Goal: Information Seeking & Learning: Learn about a topic

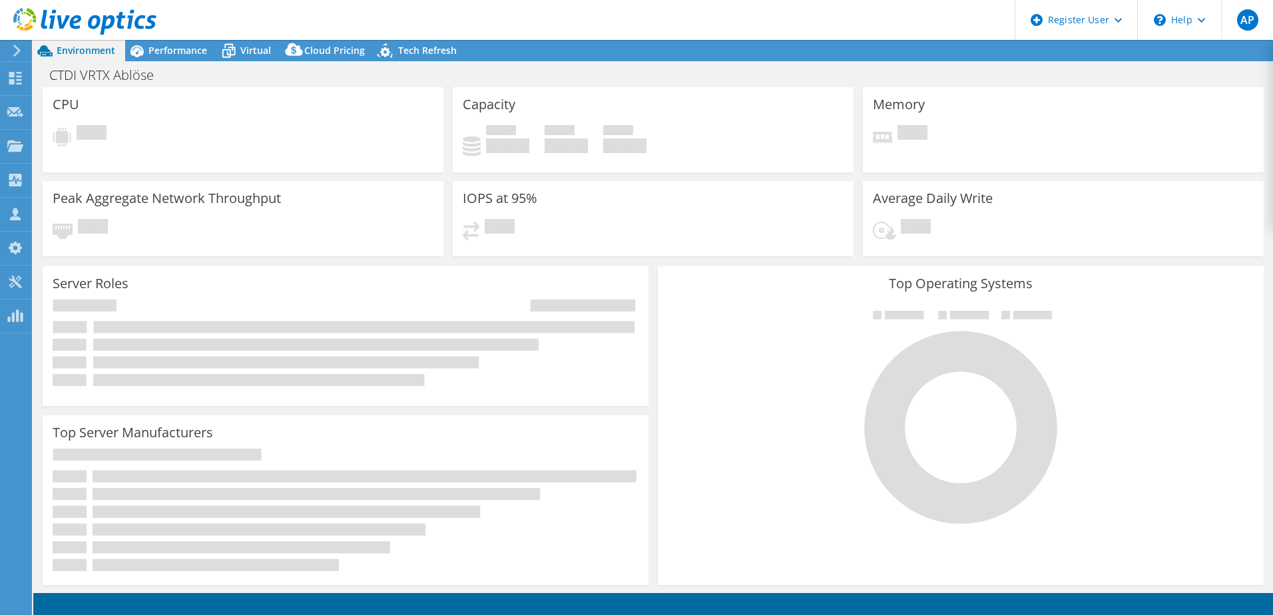
select select "EUFrankfurt"
select select "EUR"
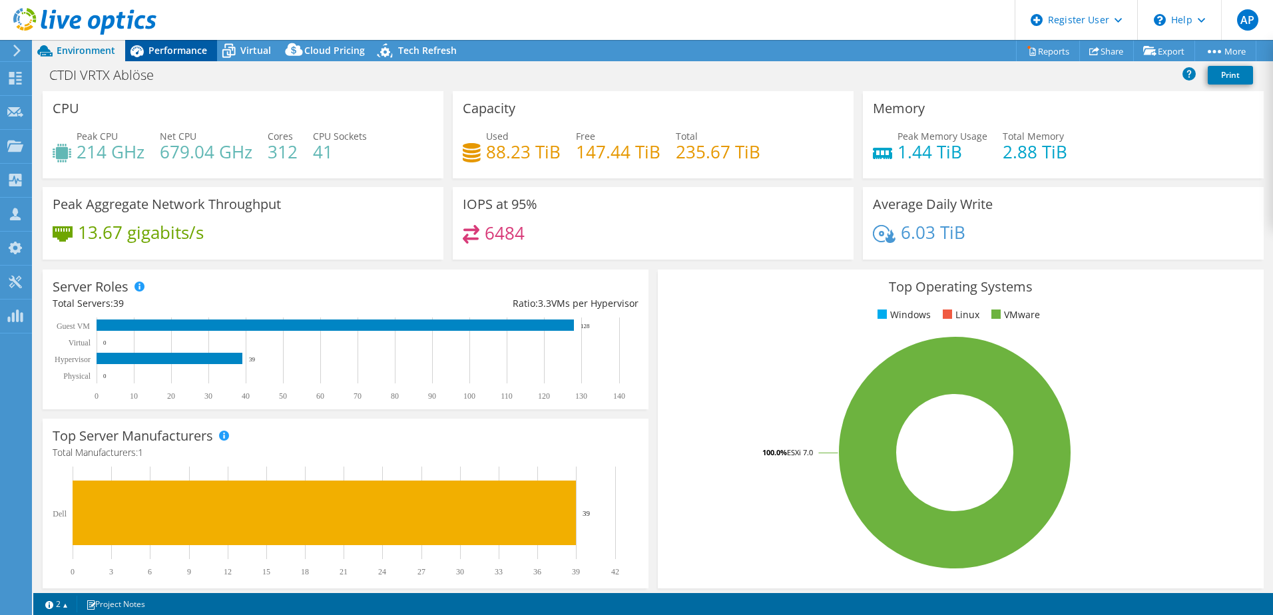
click at [173, 53] on span "Performance" at bounding box center [178, 50] width 59 height 13
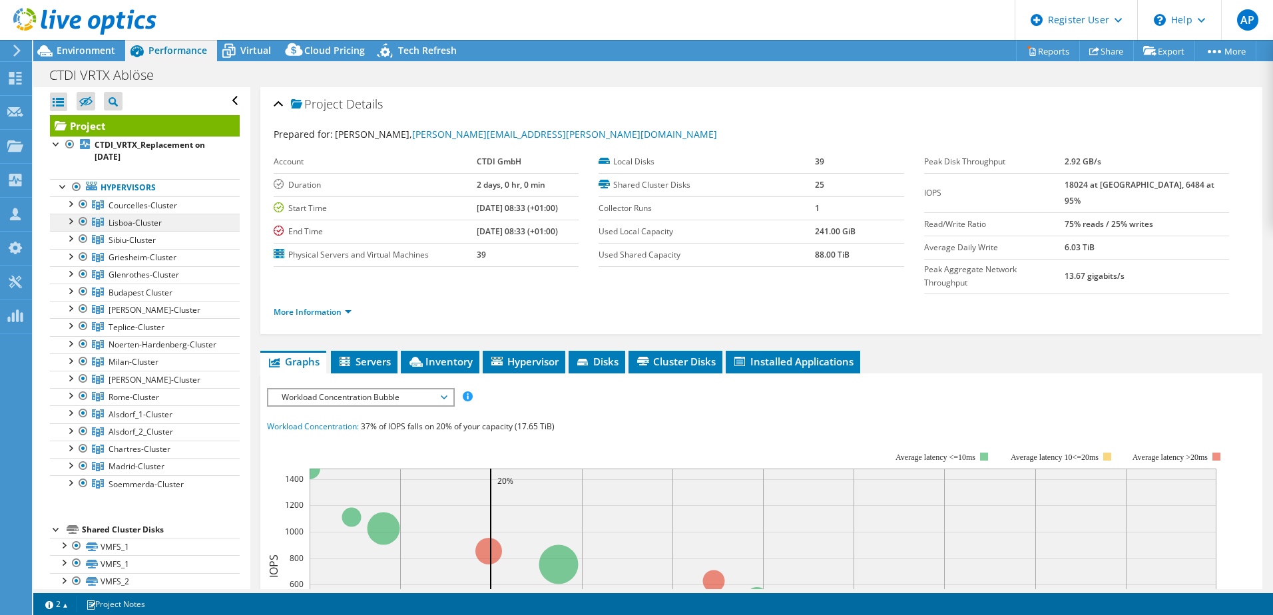
click at [113, 224] on span "Lisboa-Cluster" at bounding box center [135, 222] width 53 height 11
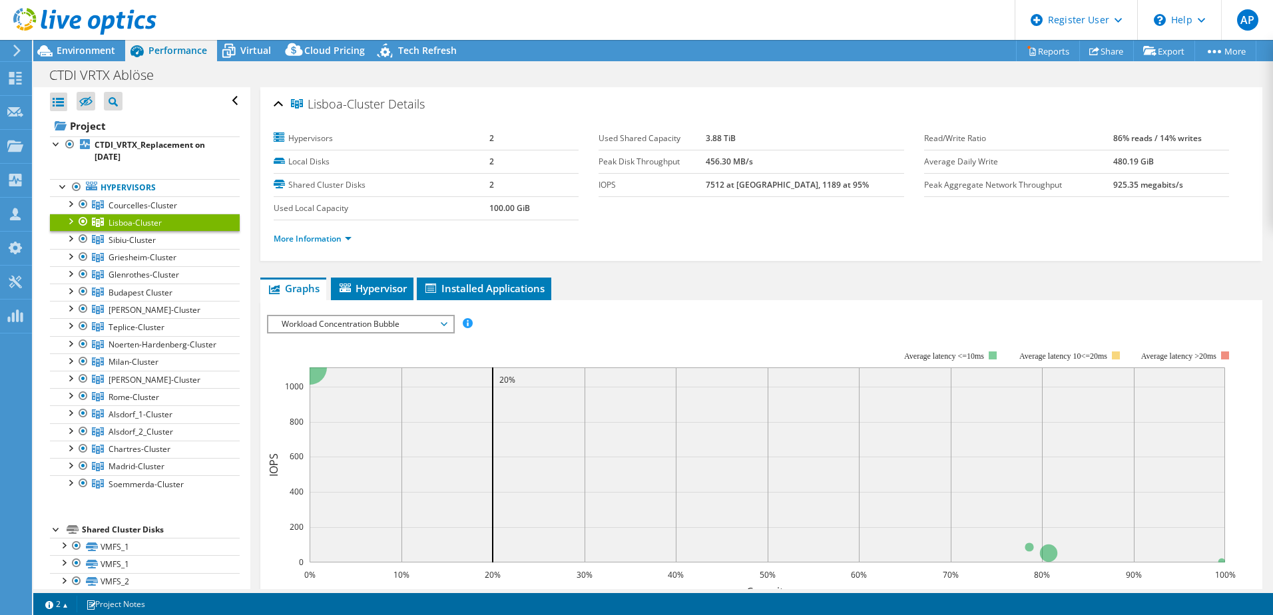
click at [70, 221] on div at bounding box center [69, 220] width 13 height 13
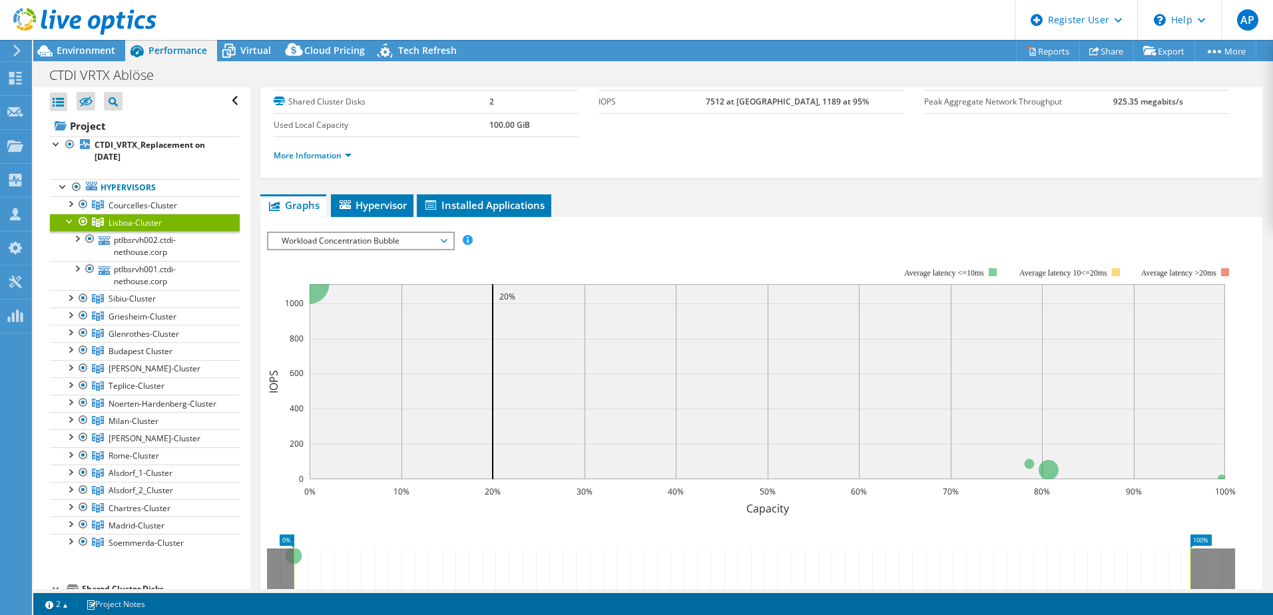
scroll to position [83, 0]
click at [162, 245] on link "ptlbsrvh002.ctdi-nethouse.corp" at bounding box center [145, 245] width 190 height 29
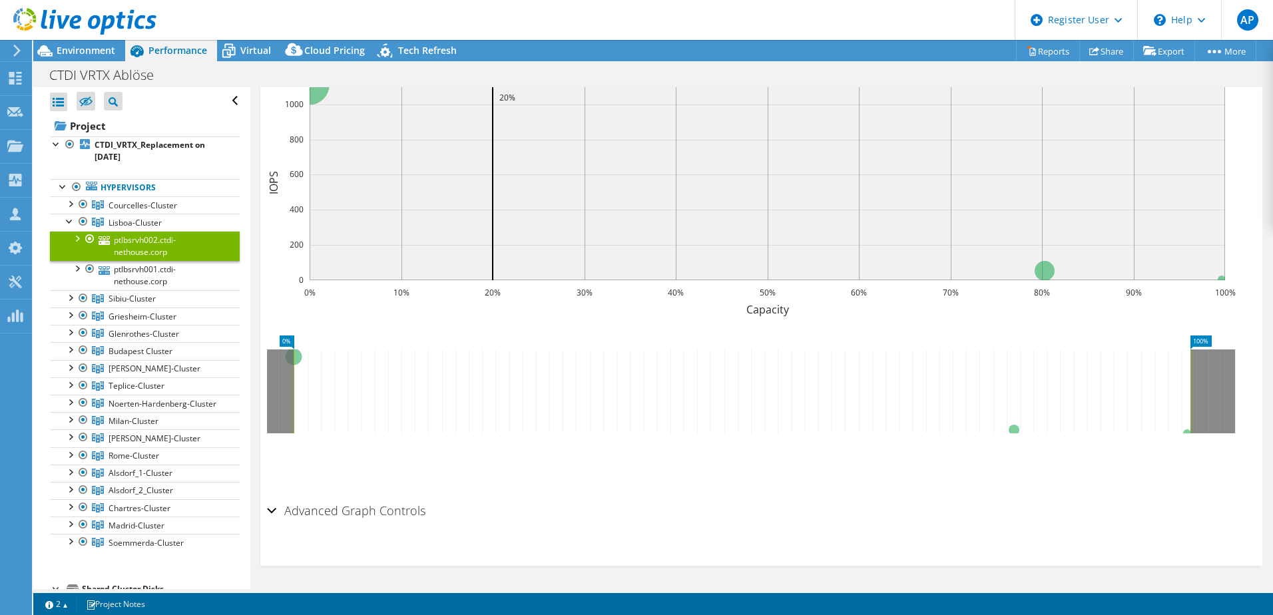
scroll to position [159, 0]
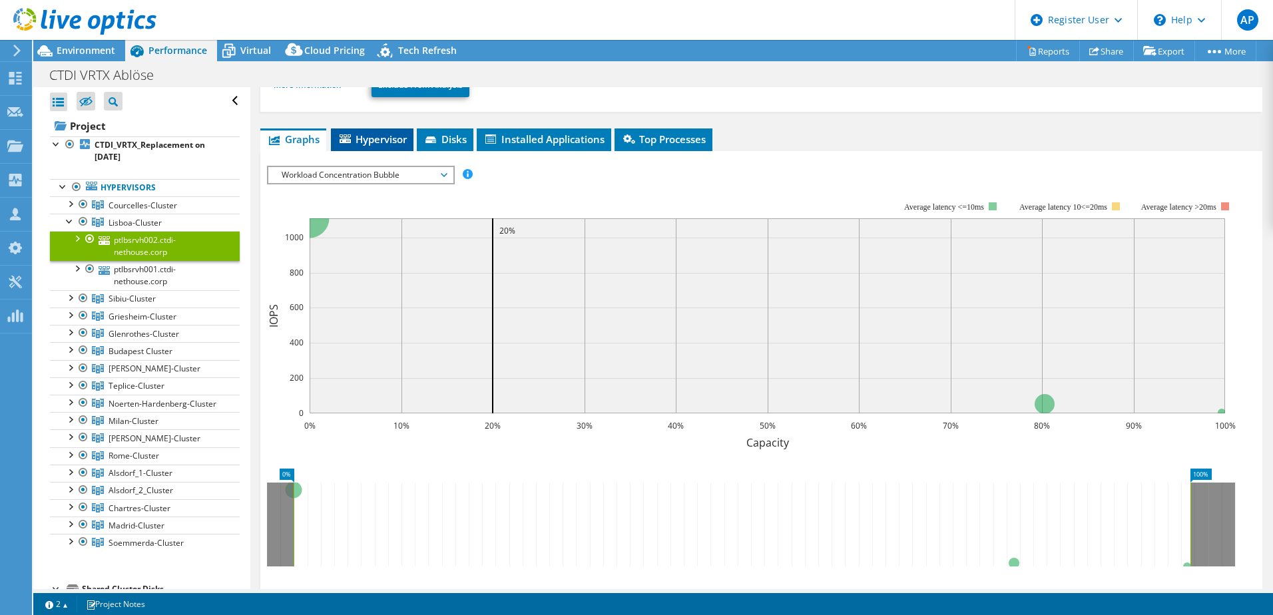
click at [388, 145] on span "Hypervisor" at bounding box center [372, 139] width 69 height 13
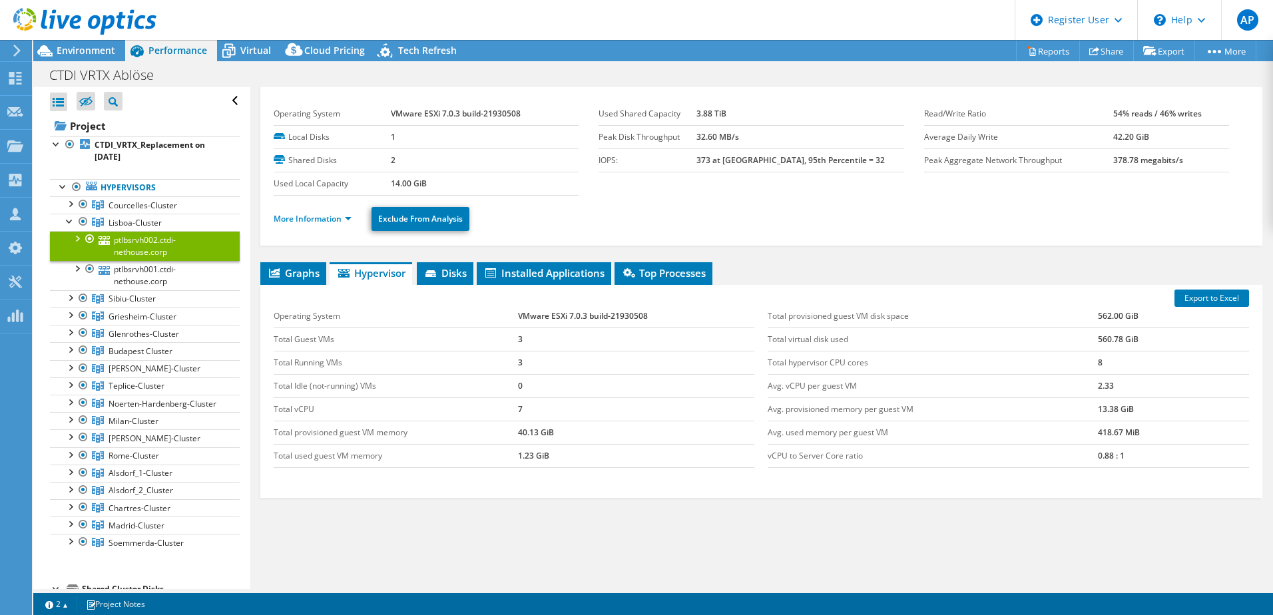
scroll to position [0, 0]
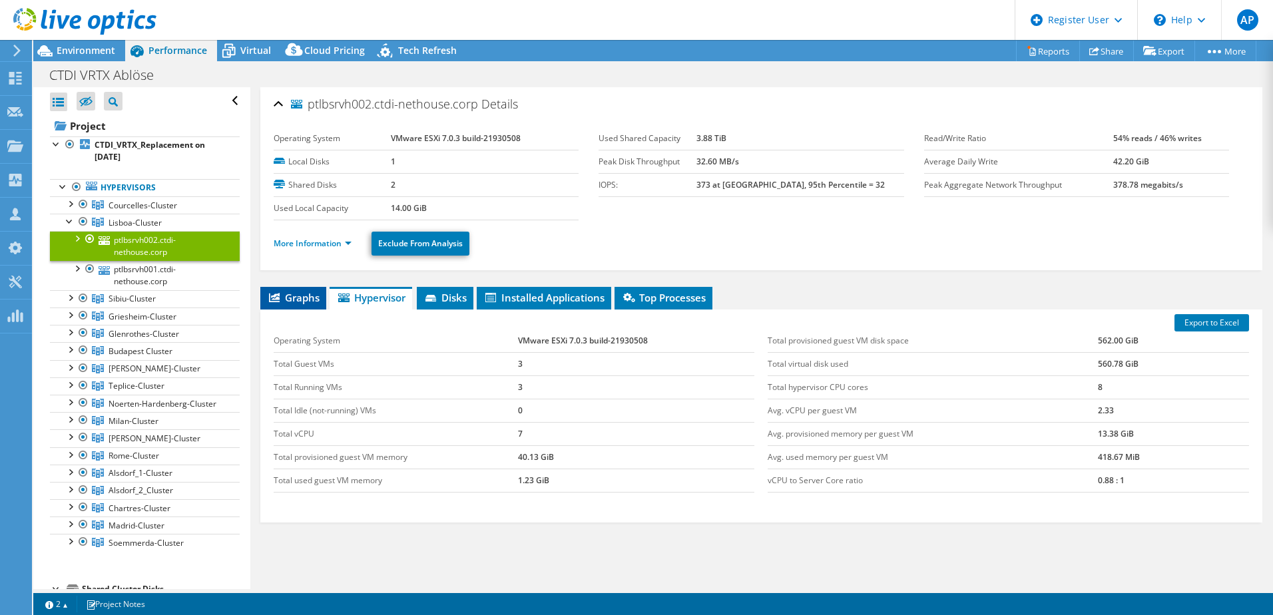
click at [296, 298] on span "Graphs" at bounding box center [293, 297] width 53 height 13
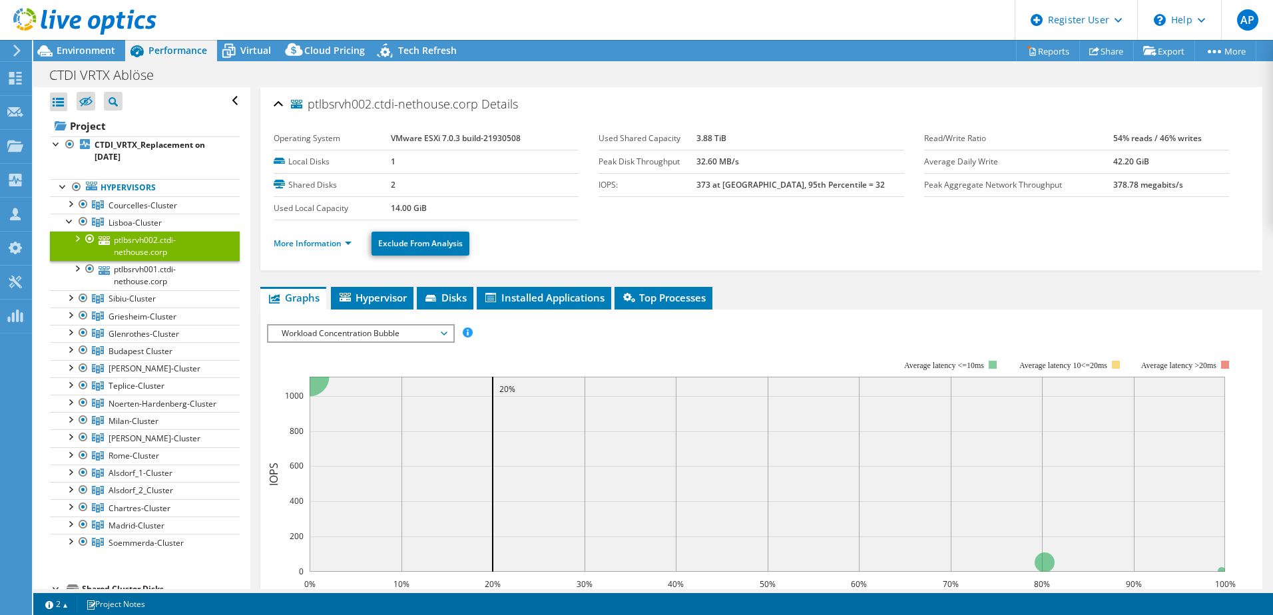
click at [430, 326] on span "Workload Concentration Bubble" at bounding box center [360, 334] width 171 height 16
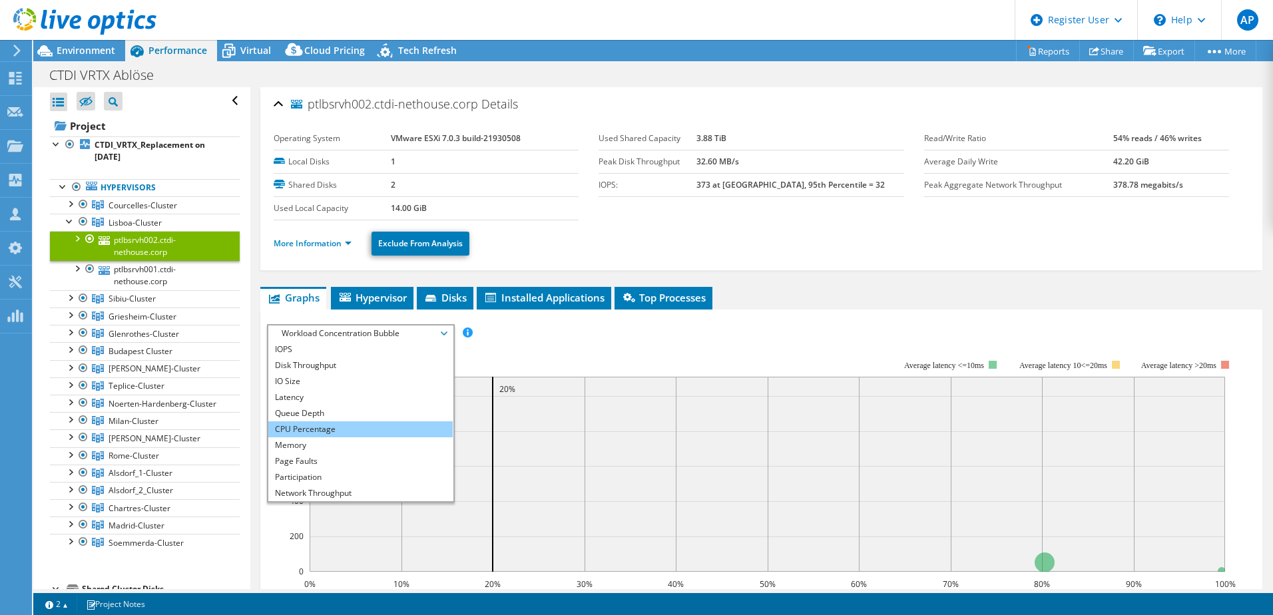
click at [340, 424] on li "CPU Percentage" at bounding box center [360, 430] width 184 height 16
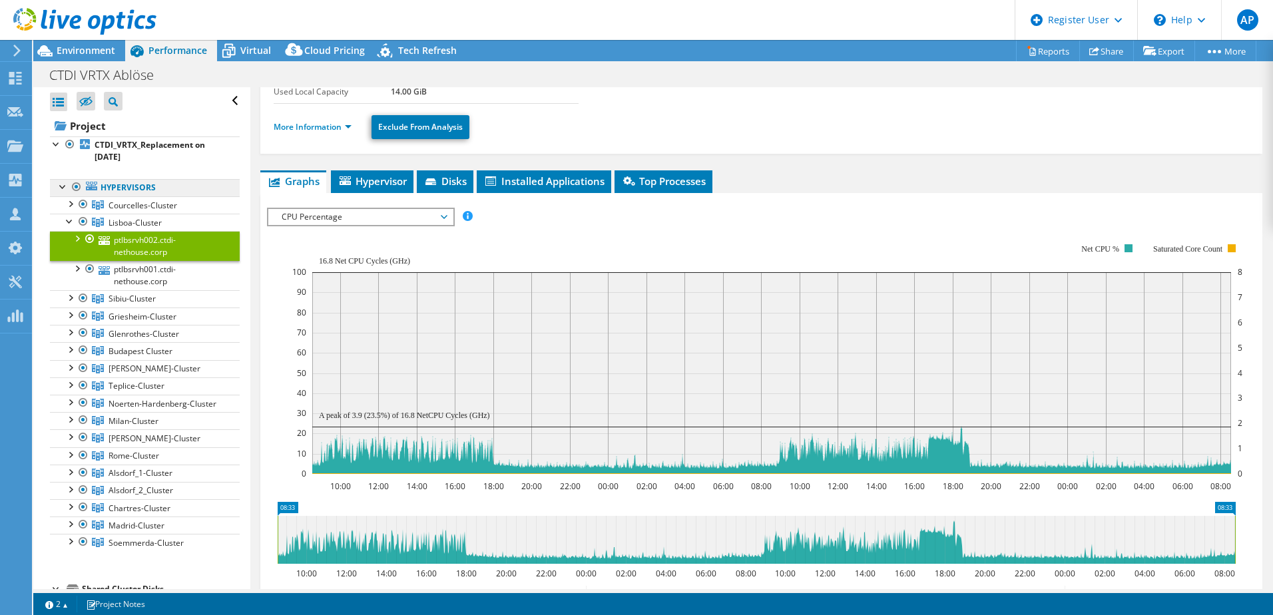
scroll to position [67, 0]
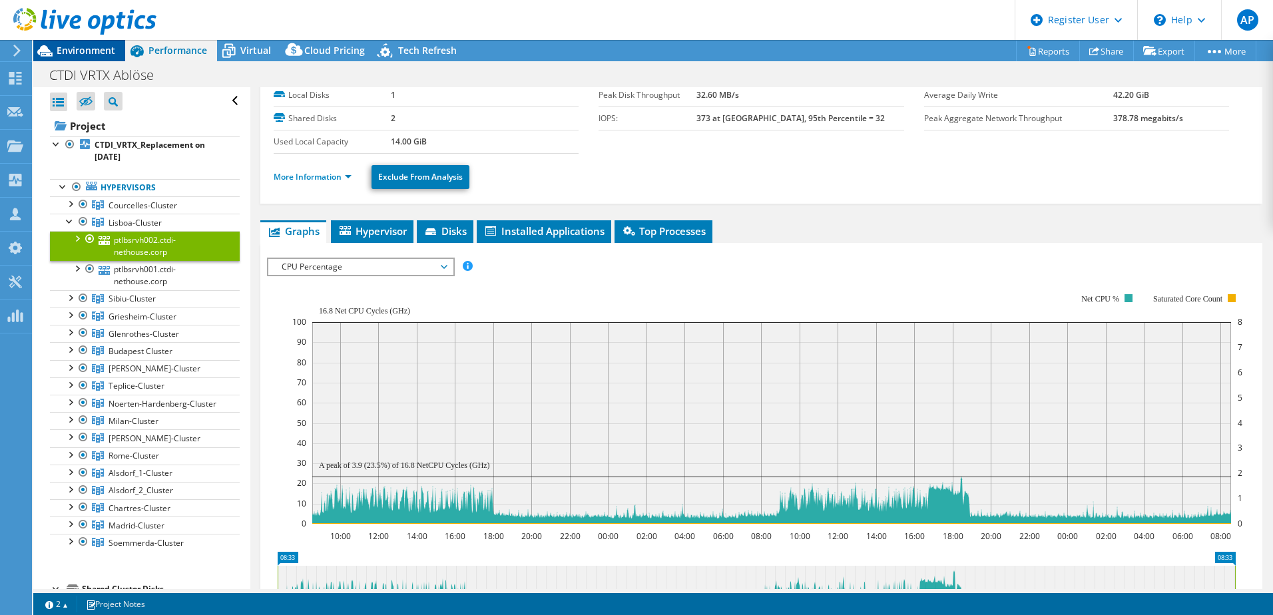
drag, startPoint x: 83, startPoint y: 49, endPoint x: 92, endPoint y: 61, distance: 14.8
click at [83, 49] on span "Environment" at bounding box center [86, 50] width 59 height 13
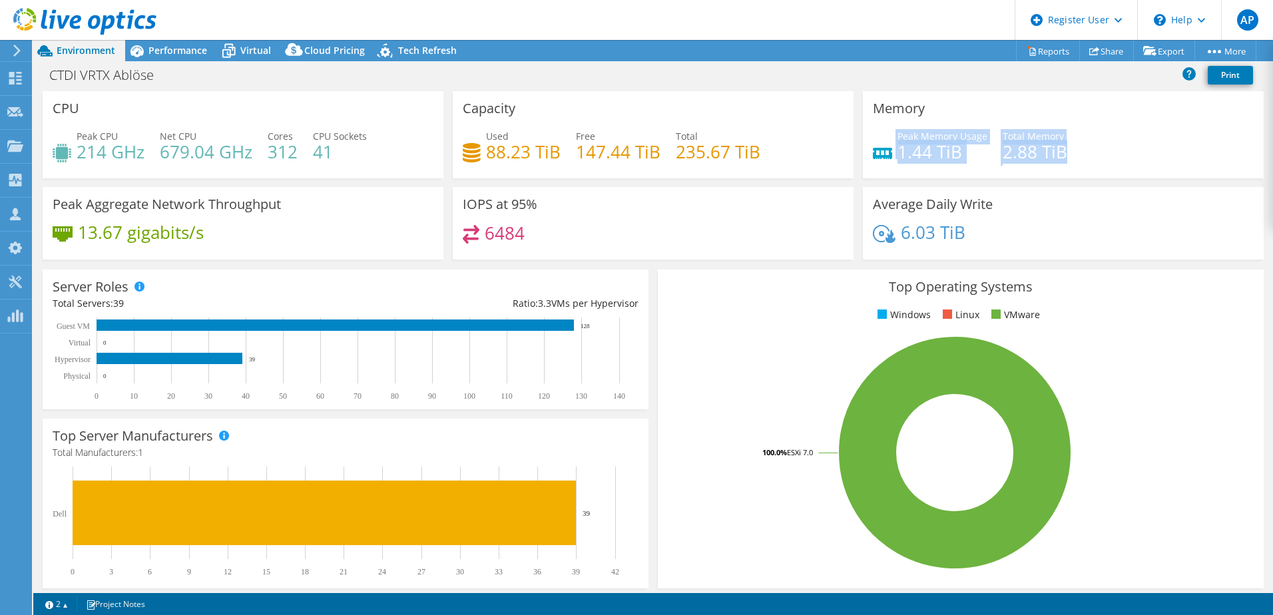
drag, startPoint x: 1059, startPoint y: 149, endPoint x: 873, endPoint y: 146, distance: 185.8
click at [873, 146] on div "Peak Memory Usage 1.44 TiB Total Memory 2.88 TiB" at bounding box center [1063, 150] width 381 height 43
drag, startPoint x: 873, startPoint y: 146, endPoint x: 950, endPoint y: 161, distance: 78.1
click at [950, 159] on h4 "1.44 TiB" at bounding box center [943, 152] width 90 height 15
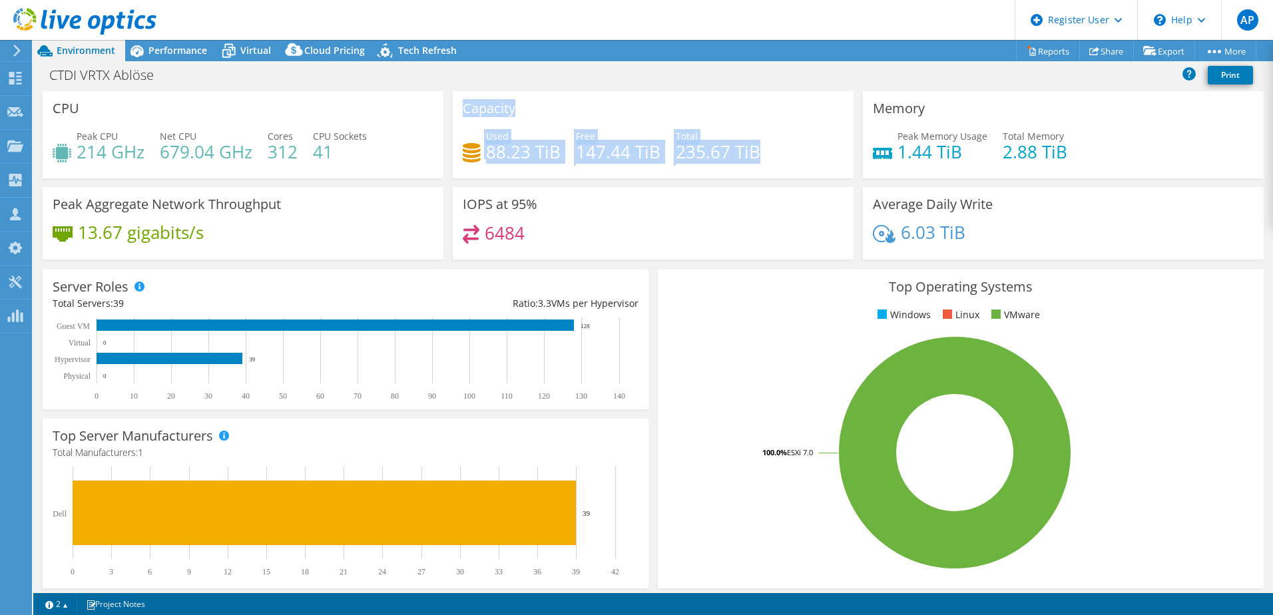
drag, startPoint x: 752, startPoint y: 153, endPoint x: 442, endPoint y: 145, distance: 309.8
click at [442, 145] on div "CPU Peak CPU 214 GHz Net CPU 679.04 GHz Cores 312 CPU Sockets 41 Capacity Used …" at bounding box center [653, 179] width 1231 height 177
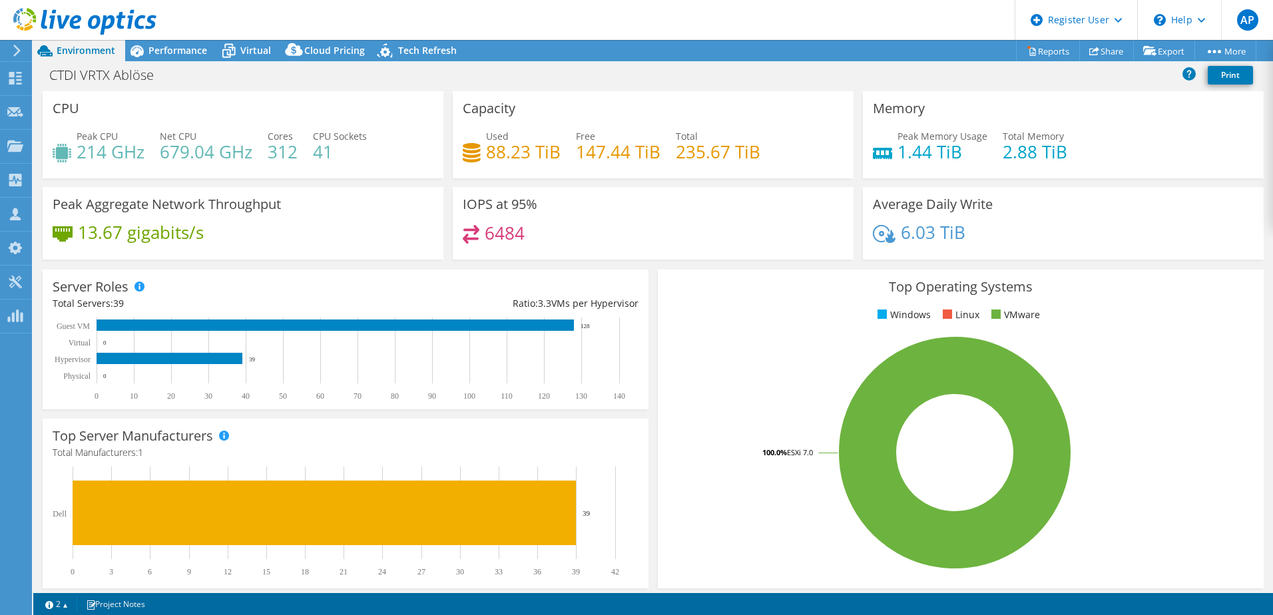
click at [649, 240] on div "6484" at bounding box center [653, 239] width 381 height 29
drag, startPoint x: 252, startPoint y: 159, endPoint x: 69, endPoint y: 153, distance: 182.6
click at [69, 153] on div "Peak CPU 214 GHz Net CPU 679.04 GHz Cores 312 CPU Sockets 41" at bounding box center [243, 150] width 381 height 43
click at [417, 172] on div "Peak CPU 214 GHz Net CPU 679.04 GHz Cores 312 CPU Sockets 41" at bounding box center [243, 150] width 381 height 43
click at [155, 54] on span "Performance" at bounding box center [178, 50] width 59 height 13
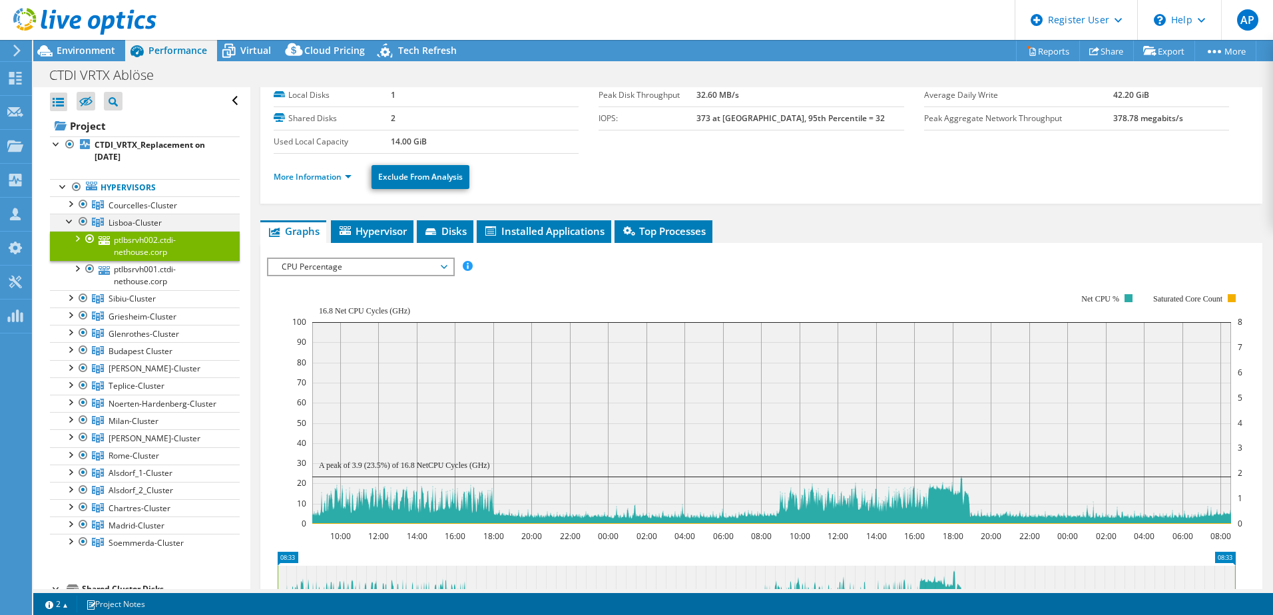
click at [69, 222] on div at bounding box center [69, 220] width 13 height 13
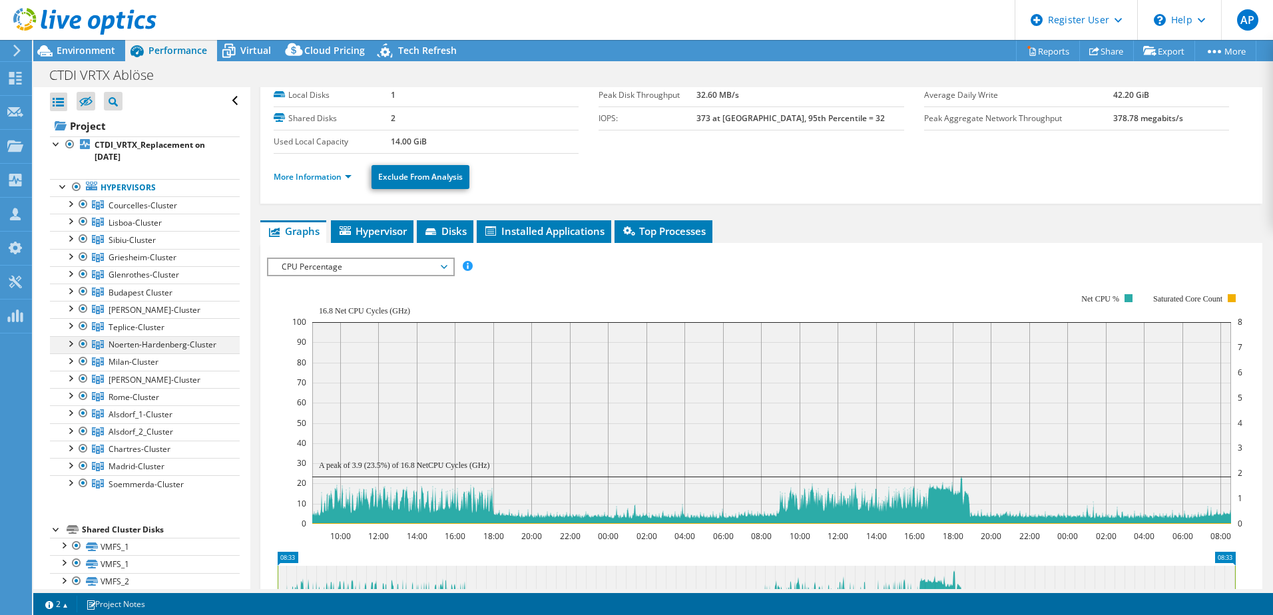
click at [71, 342] on div at bounding box center [69, 342] width 13 height 13
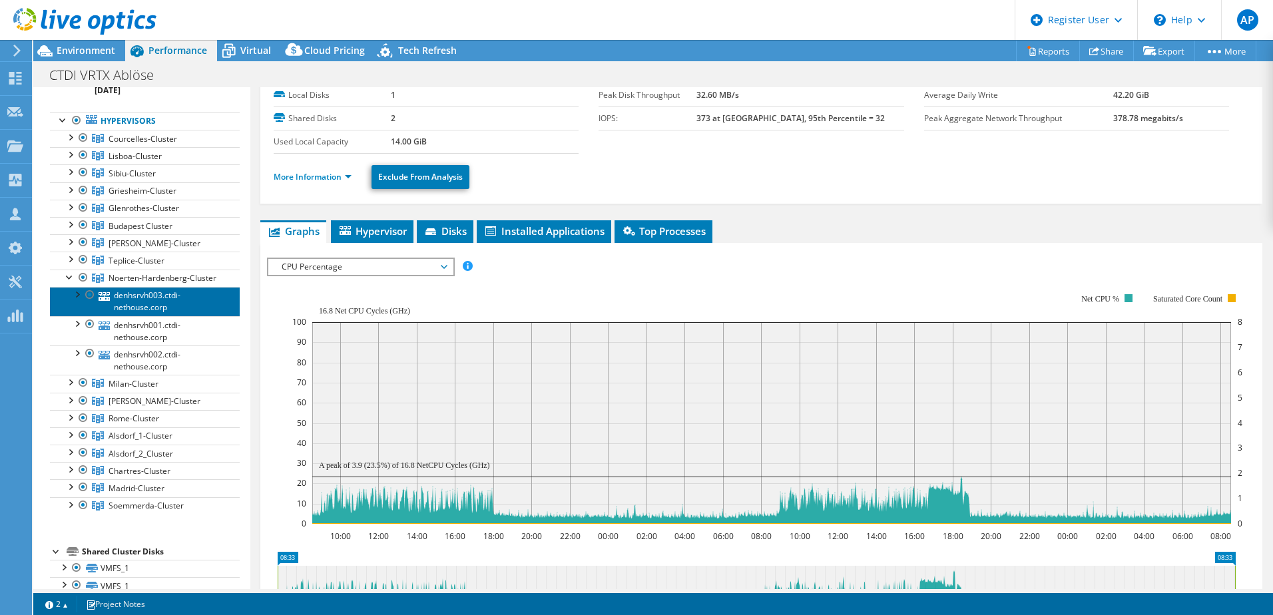
click at [149, 316] on link "denhsrvh003.ctdi-nethouse.corp" at bounding box center [145, 301] width 190 height 29
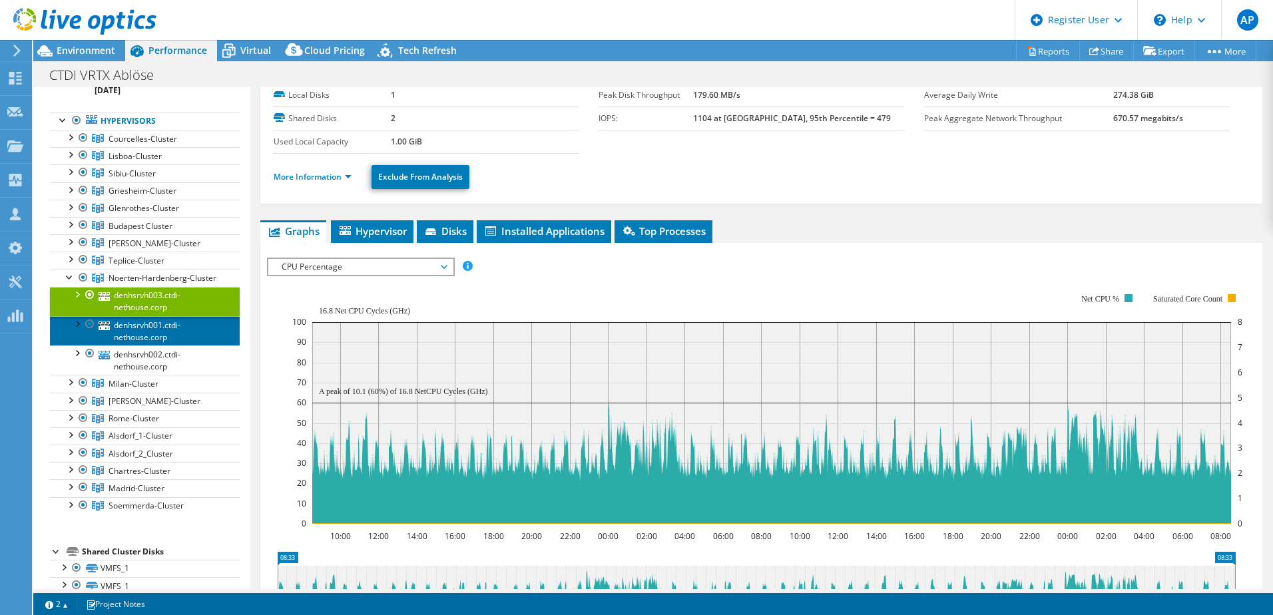
click at [174, 345] on link "denhsrvh001.ctdi-nethouse.corp" at bounding box center [145, 330] width 190 height 29
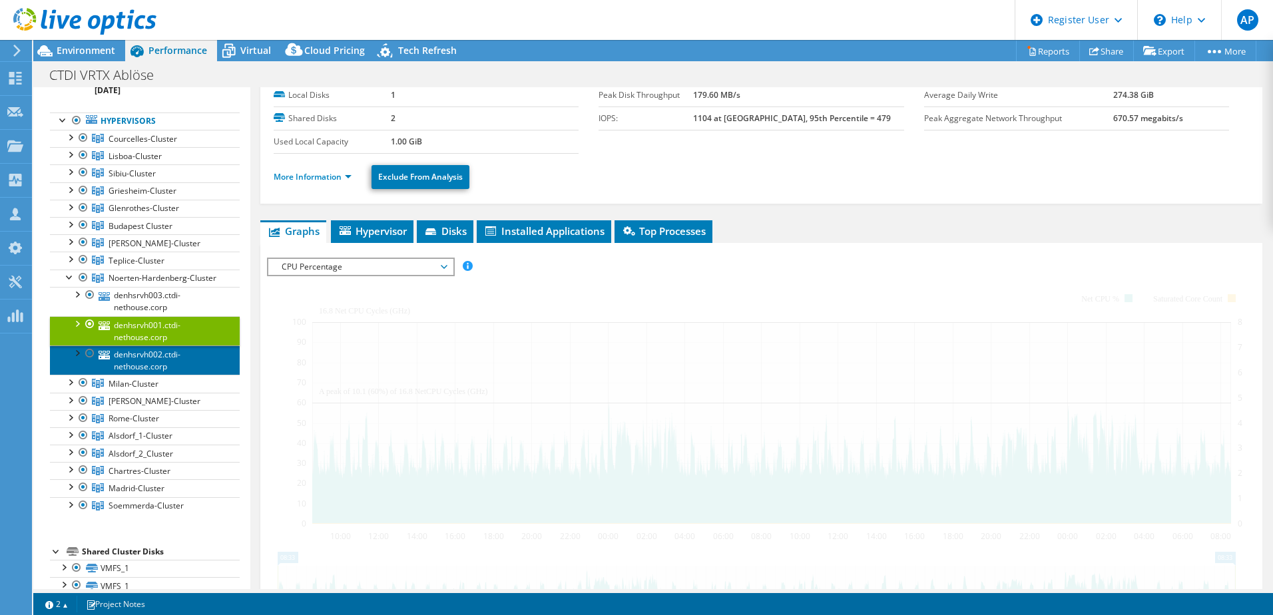
click at [165, 370] on link "denhsrvh002.ctdi-nethouse.corp" at bounding box center [145, 360] width 190 height 29
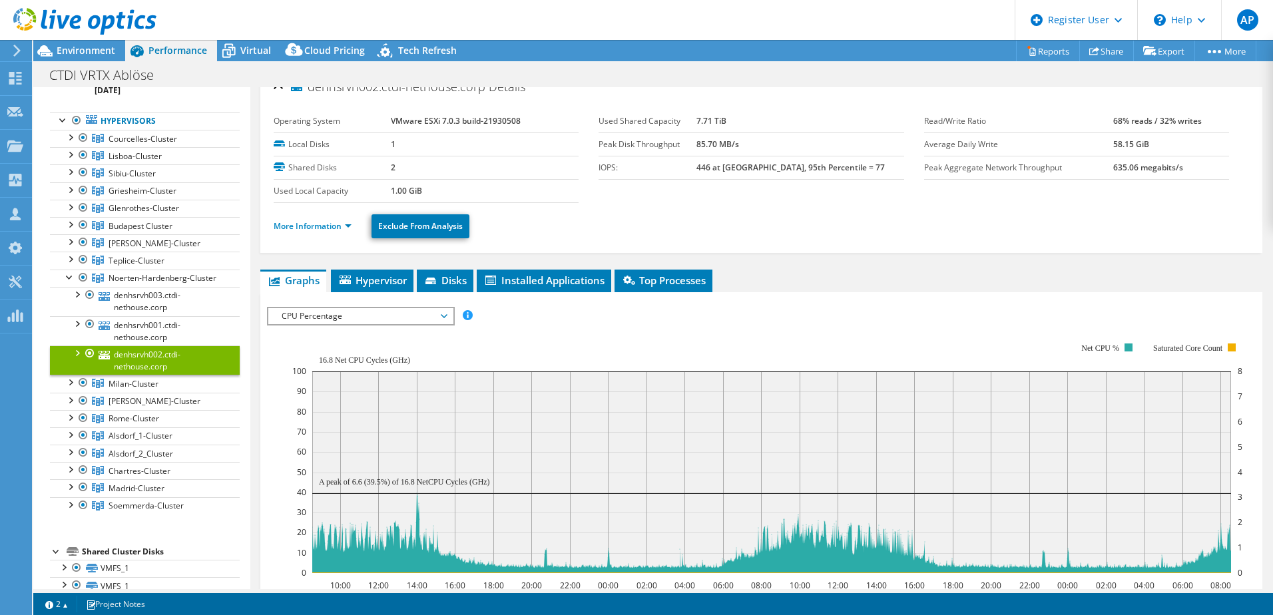
scroll to position [0, 0]
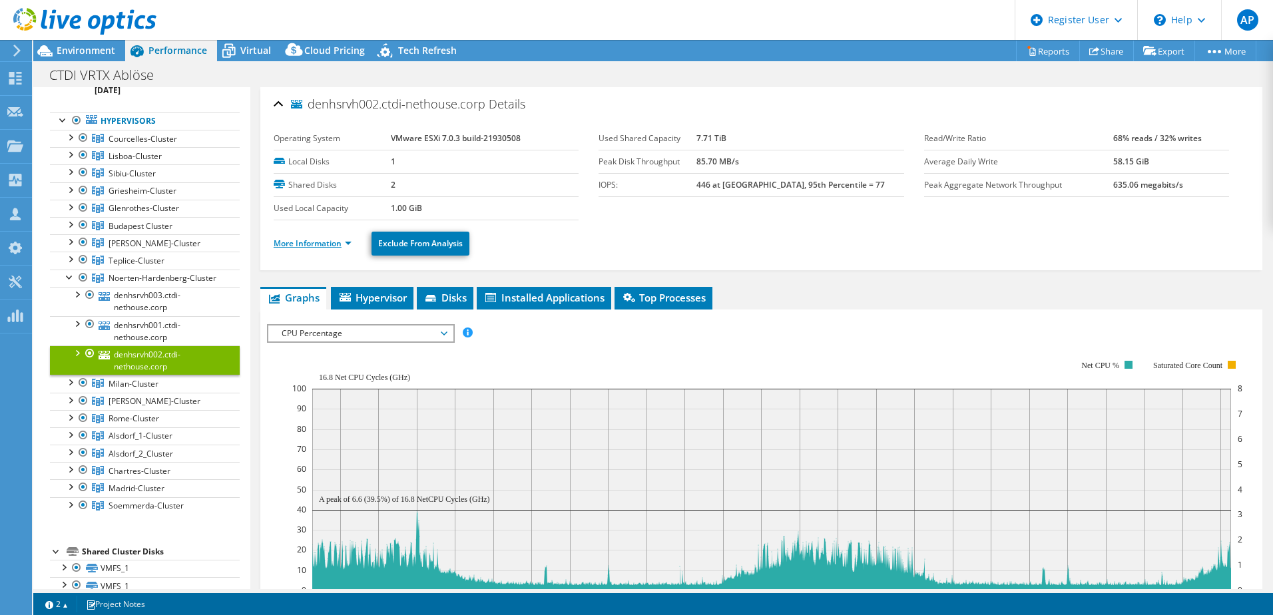
click at [310, 244] on link "More Information" at bounding box center [313, 243] width 78 height 11
